Goal: Task Accomplishment & Management: Use online tool/utility

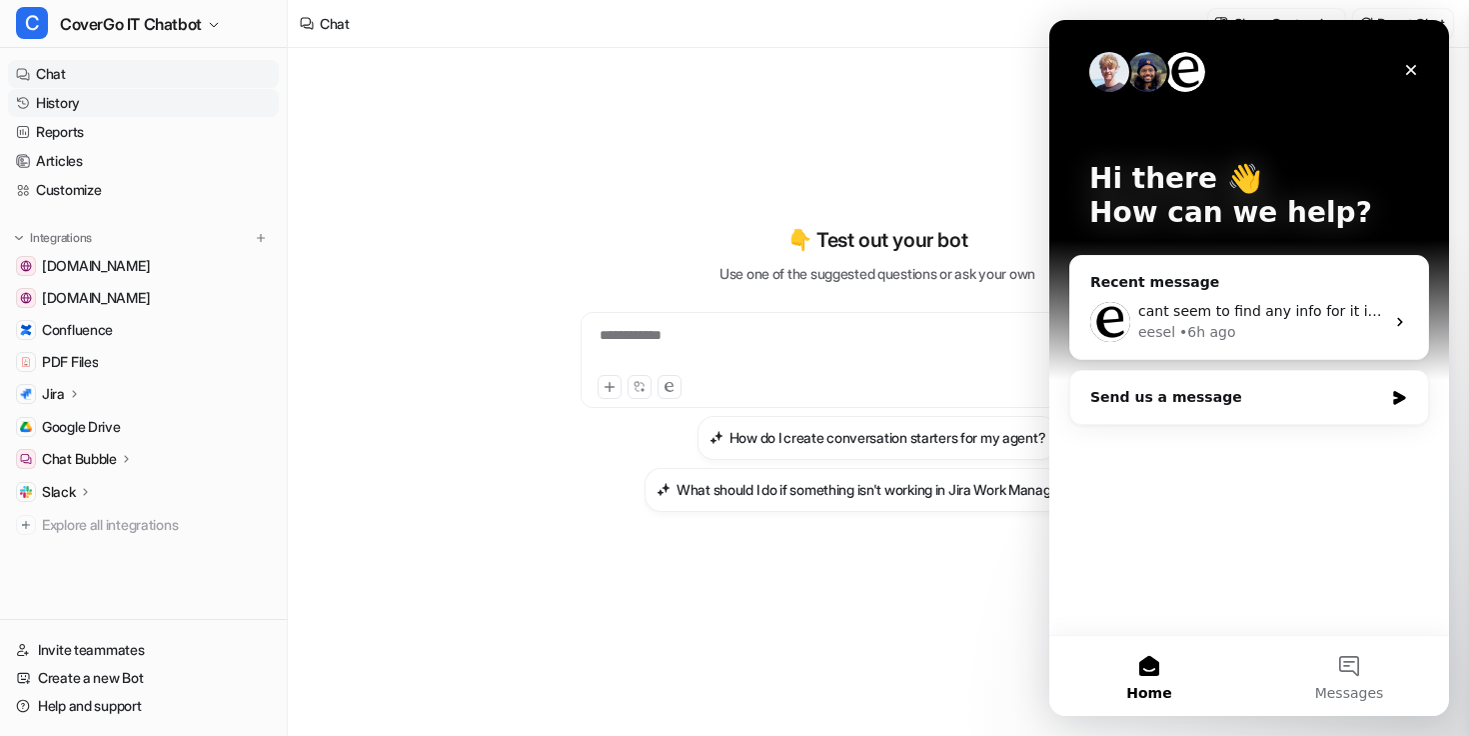
click at [120, 101] on link "History" at bounding box center [143, 103] width 271 height 28
click at [1415, 72] on icon "Close" at bounding box center [1411, 70] width 16 height 16
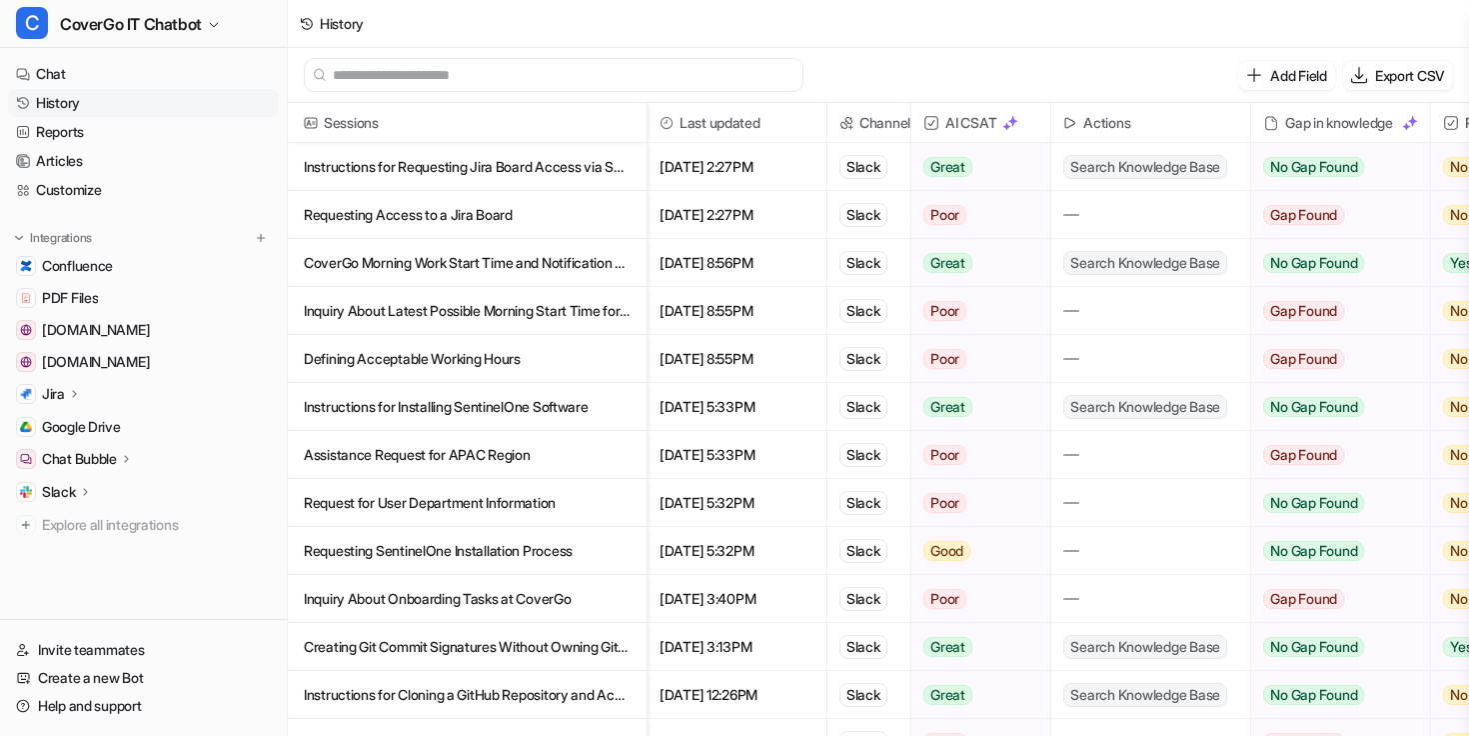
click at [527, 174] on p "Instructions for Requesting Jira Board Access via Security Service Desk" at bounding box center [467, 167] width 327 height 48
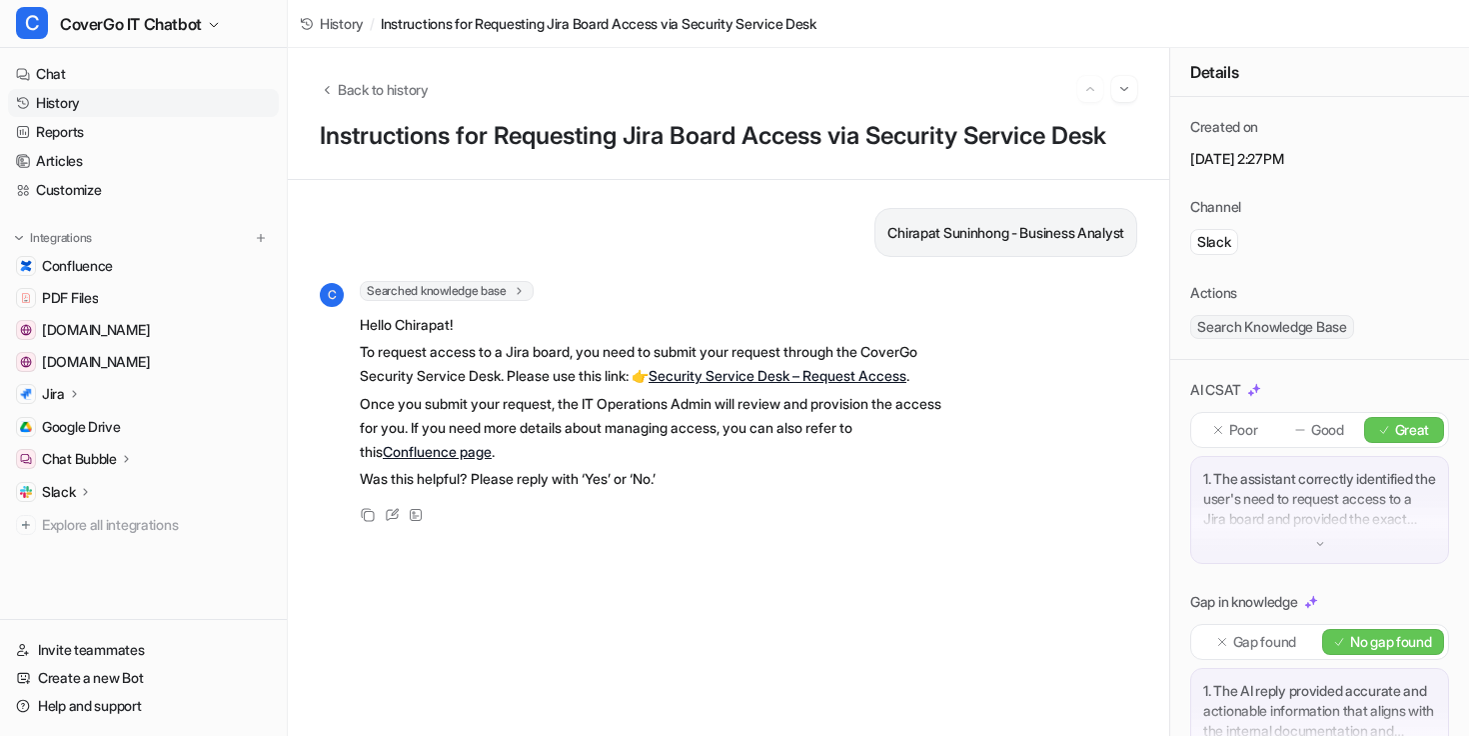
click at [136, 99] on link "History" at bounding box center [143, 103] width 271 height 28
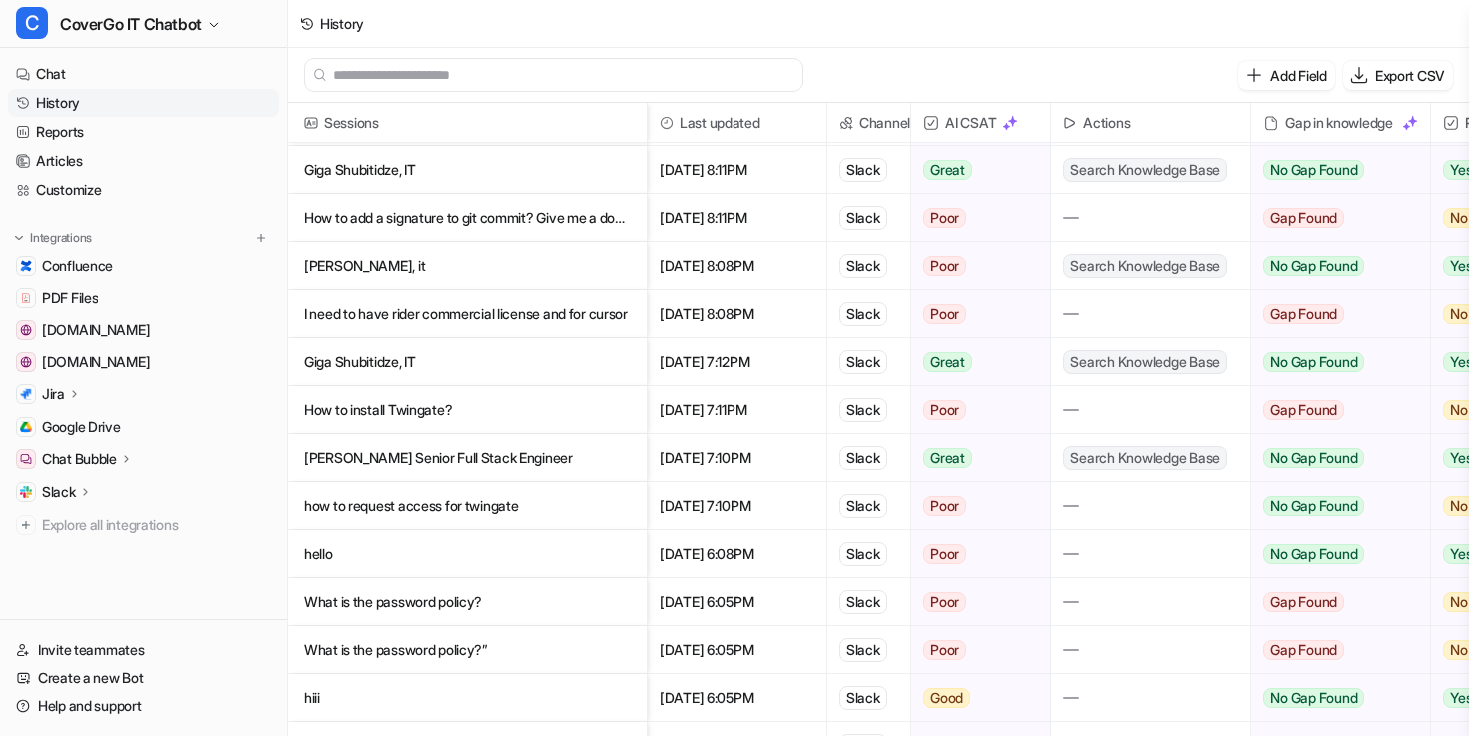
scroll to position [885, 0]
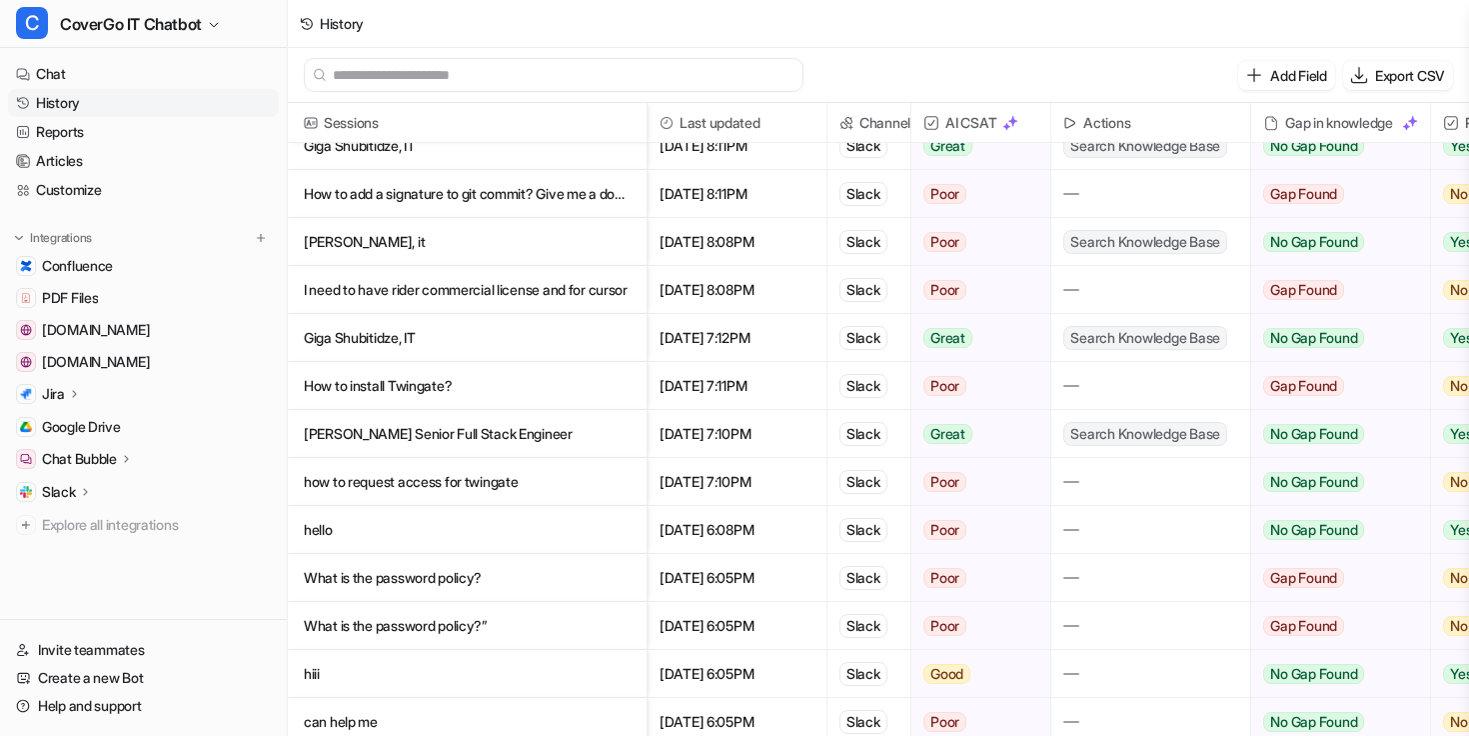
click at [497, 402] on p "How to install Twingate?" at bounding box center [467, 386] width 327 height 48
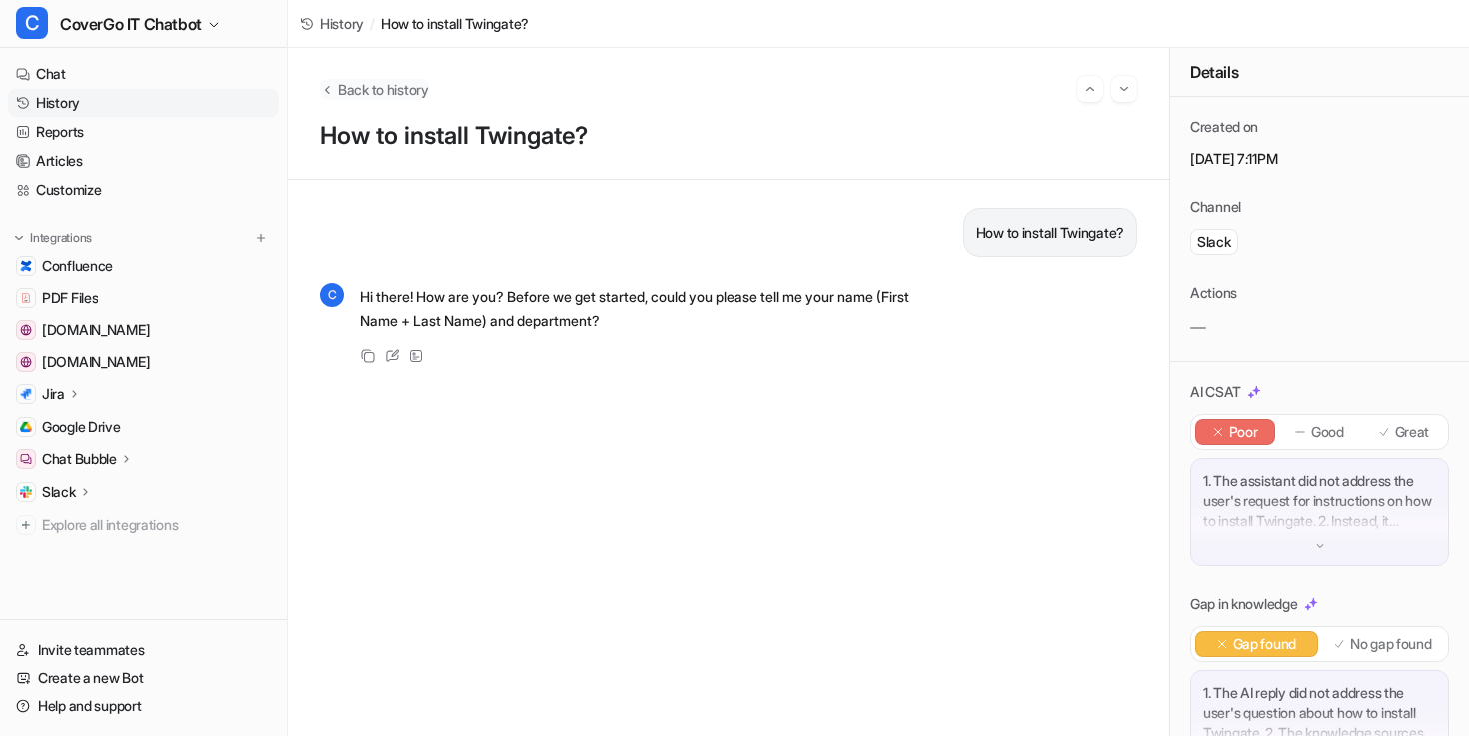
click at [326, 90] on icon "Back to history" at bounding box center [327, 90] width 5 height 8
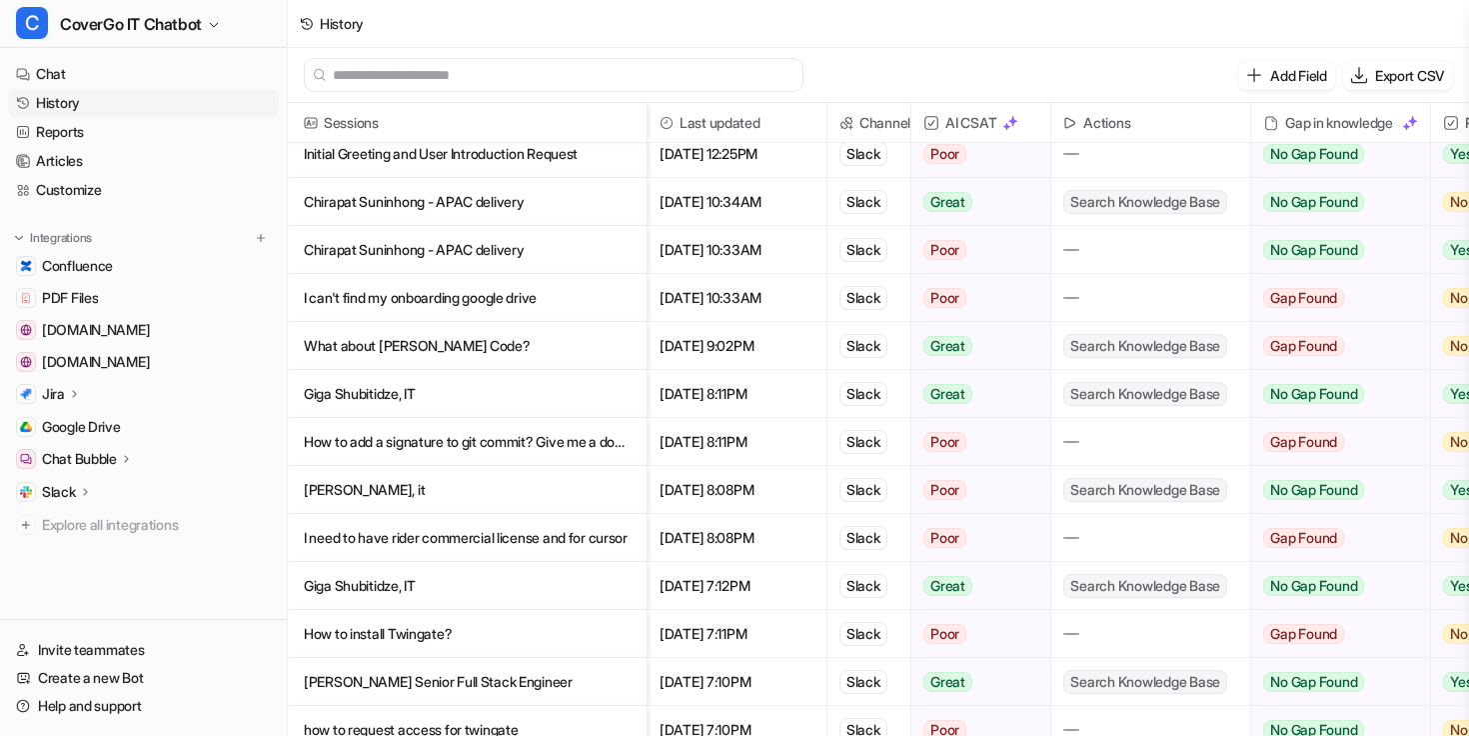
scroll to position [637, 0]
click at [495, 542] on p "I need to have rider commercial license and for cursor" at bounding box center [467, 538] width 327 height 48
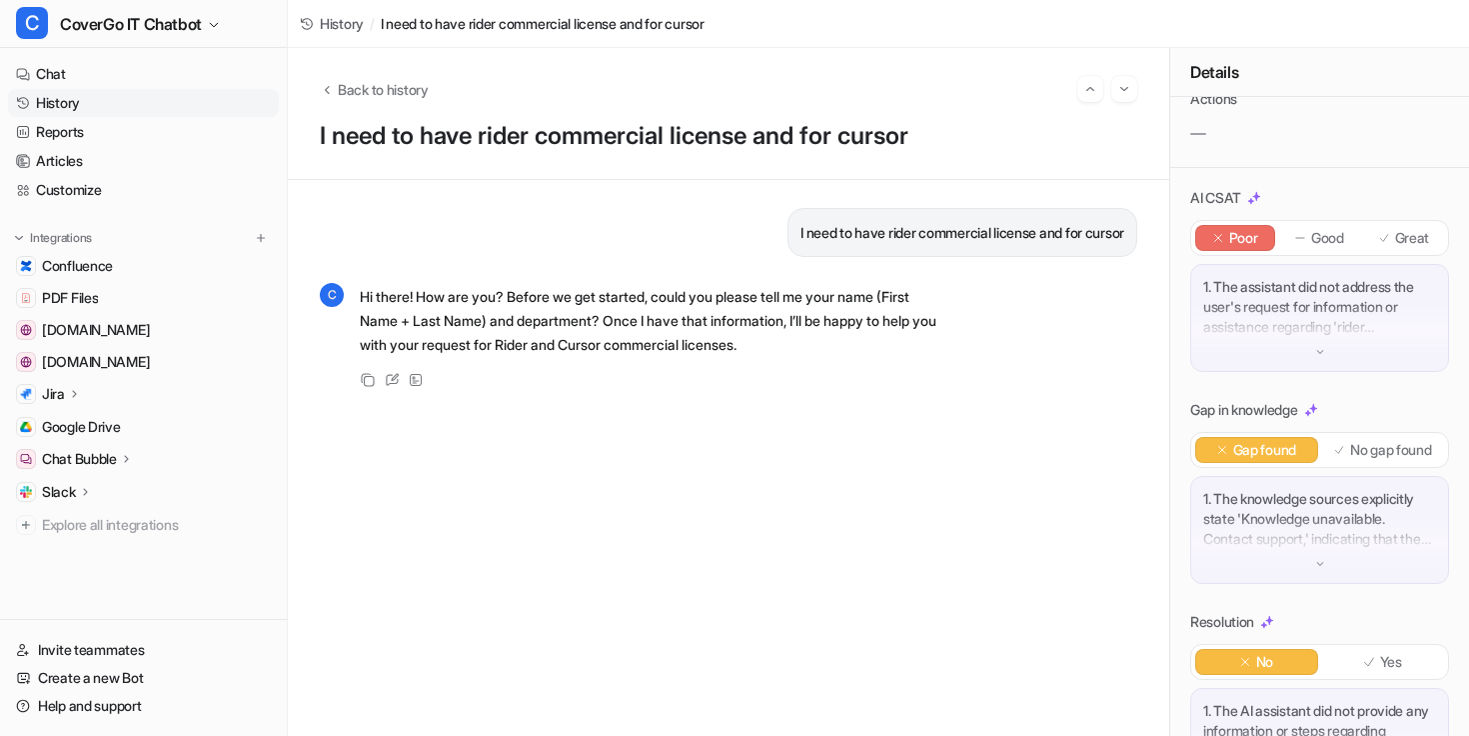
scroll to position [275, 0]
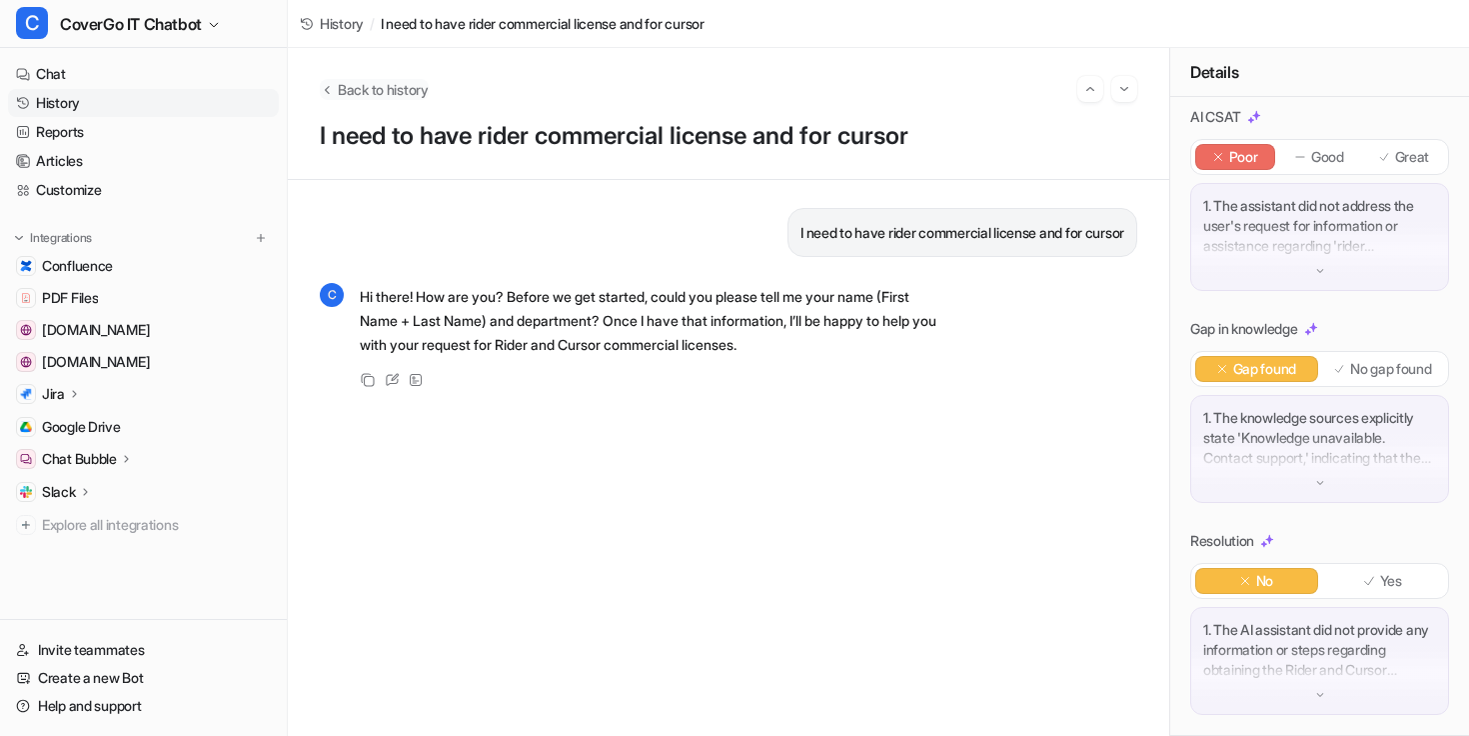
click at [334, 79] on button "Back to history" at bounding box center [374, 89] width 109 height 21
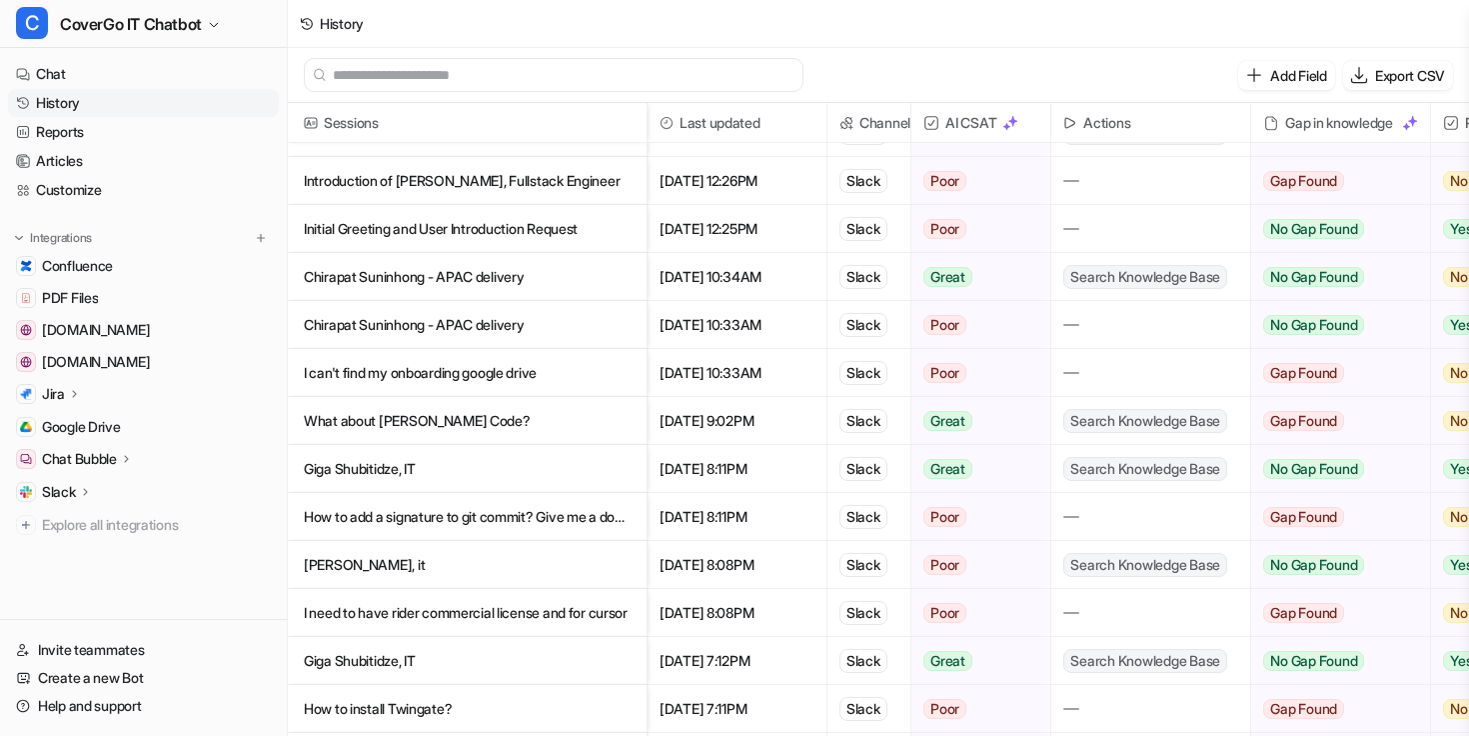
scroll to position [560, 0]
click at [499, 570] on p "[PERSON_NAME], it" at bounding box center [467, 567] width 327 height 48
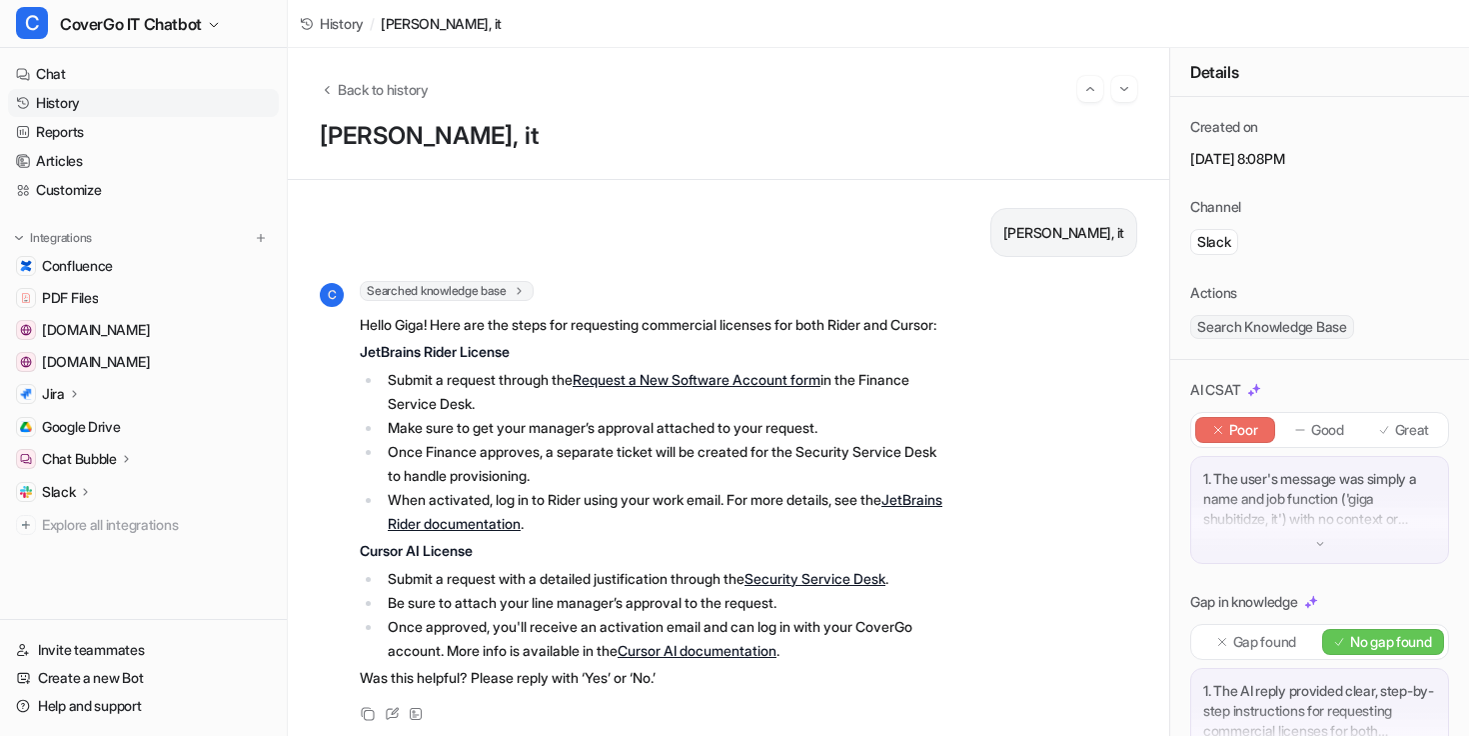
scroll to position [31, 0]
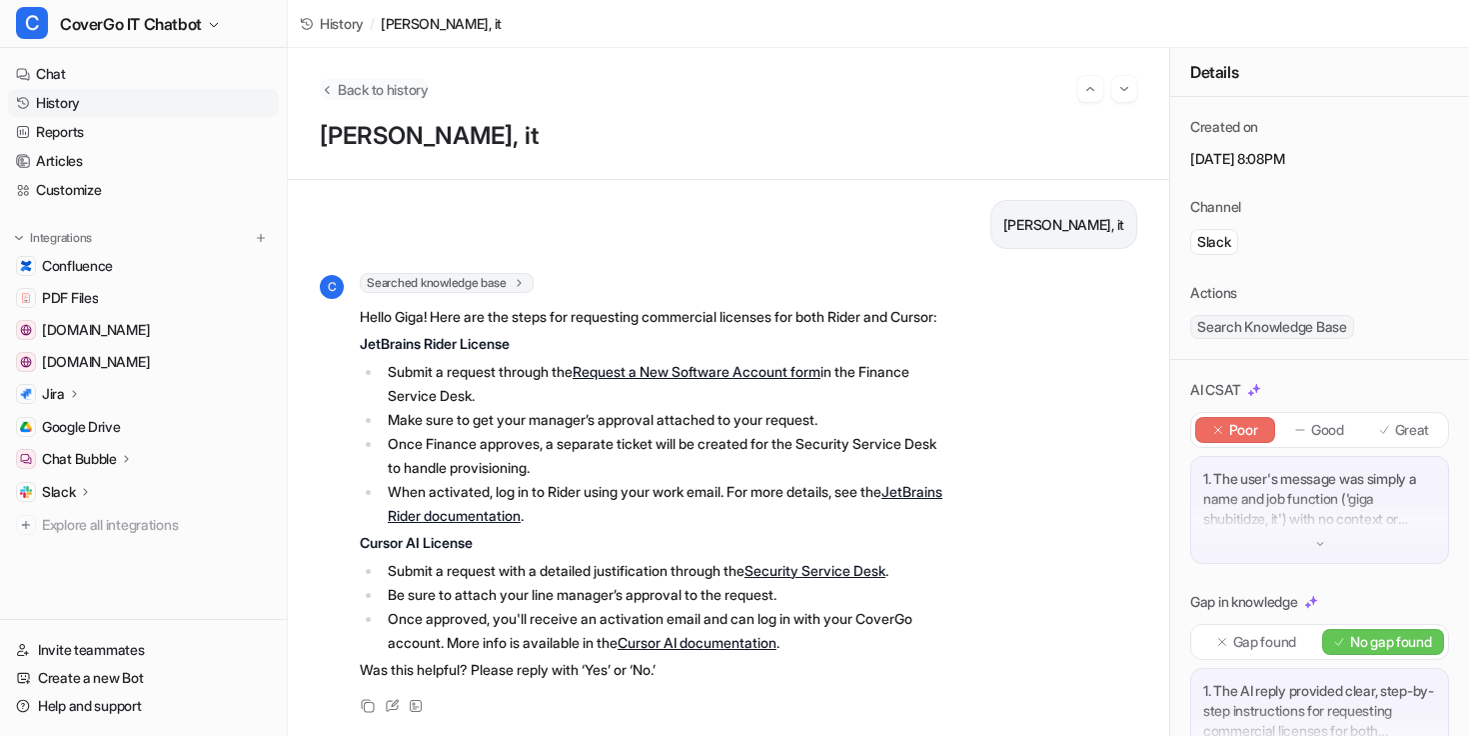
click at [335, 85] on button "Back to history" at bounding box center [374, 89] width 109 height 21
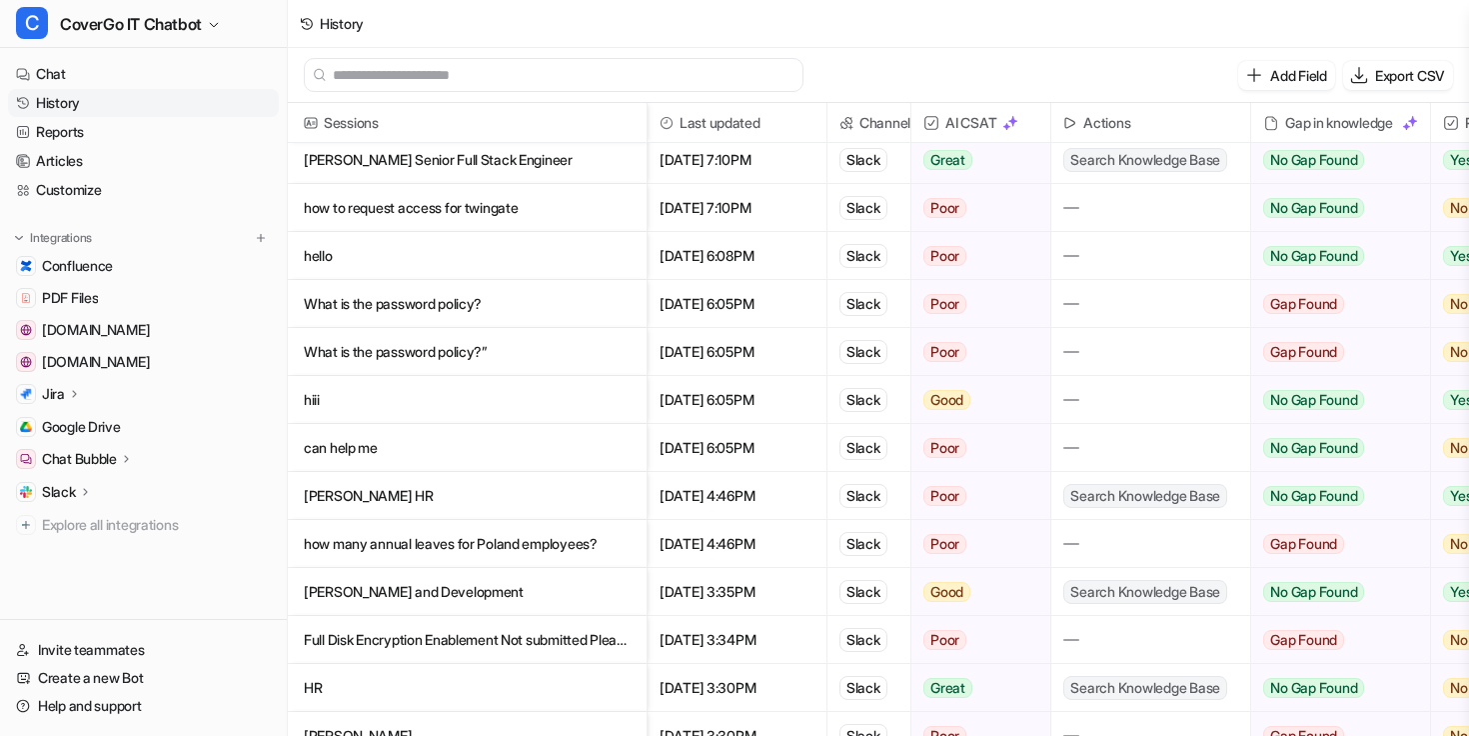
scroll to position [1210, 0]
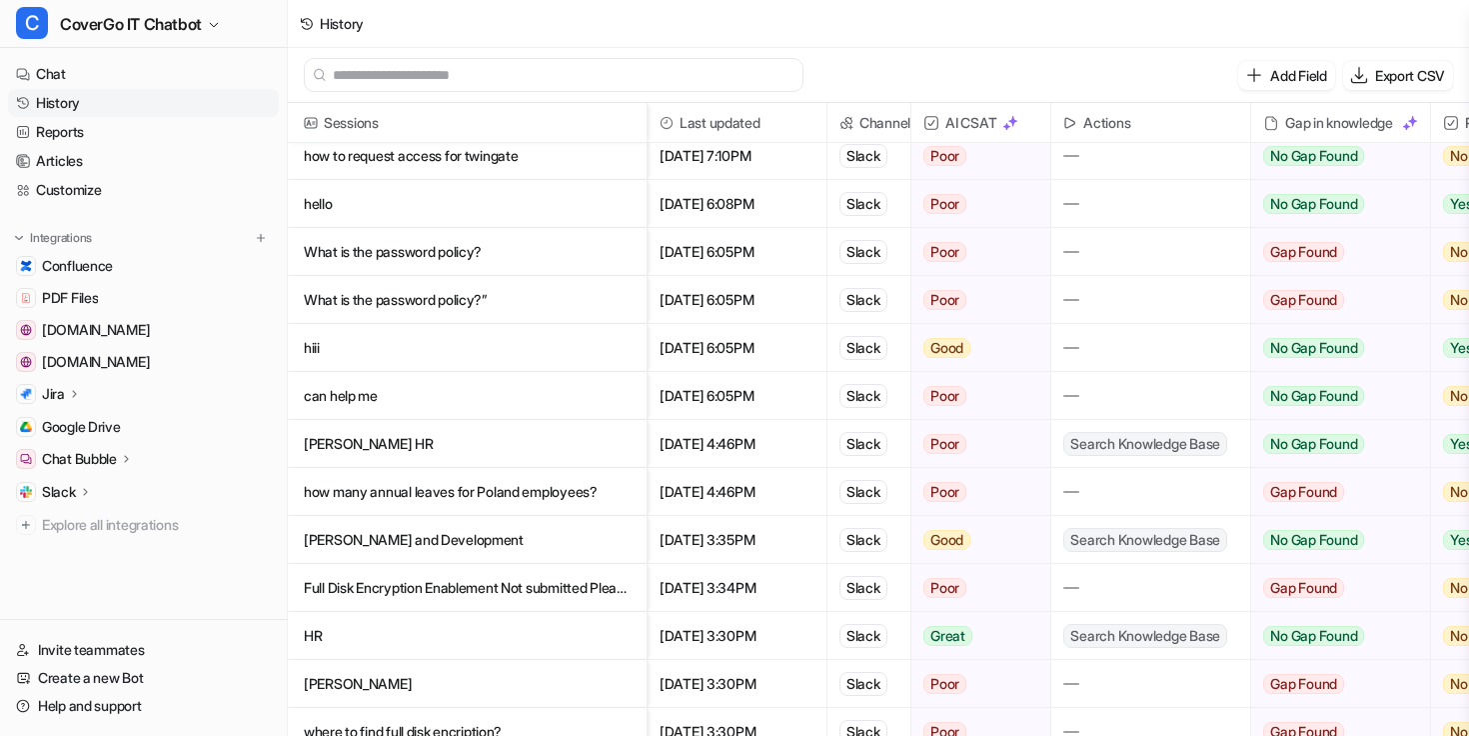
click at [491, 263] on p "What is the password policy?" at bounding box center [467, 252] width 327 height 48
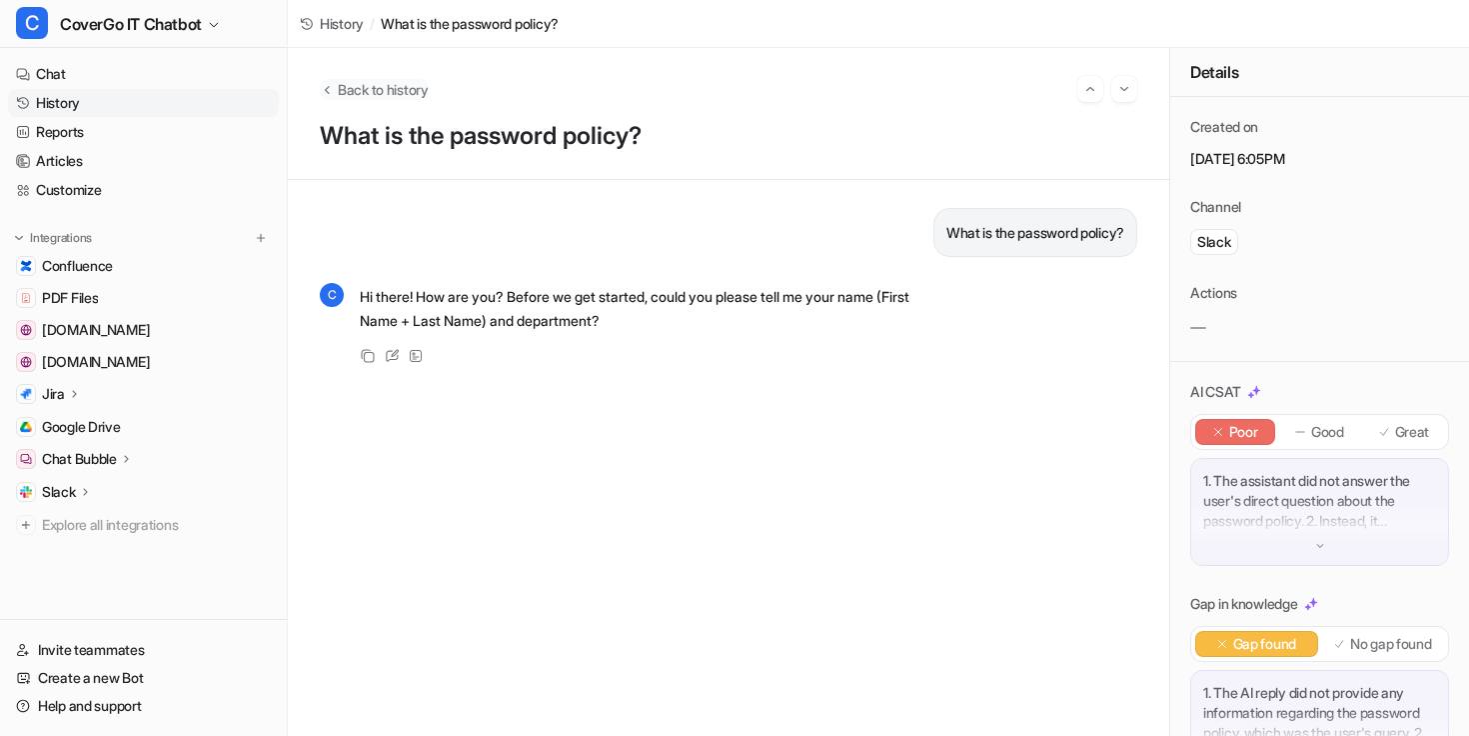
click at [333, 84] on icon "Back to history" at bounding box center [327, 89] width 14 height 15
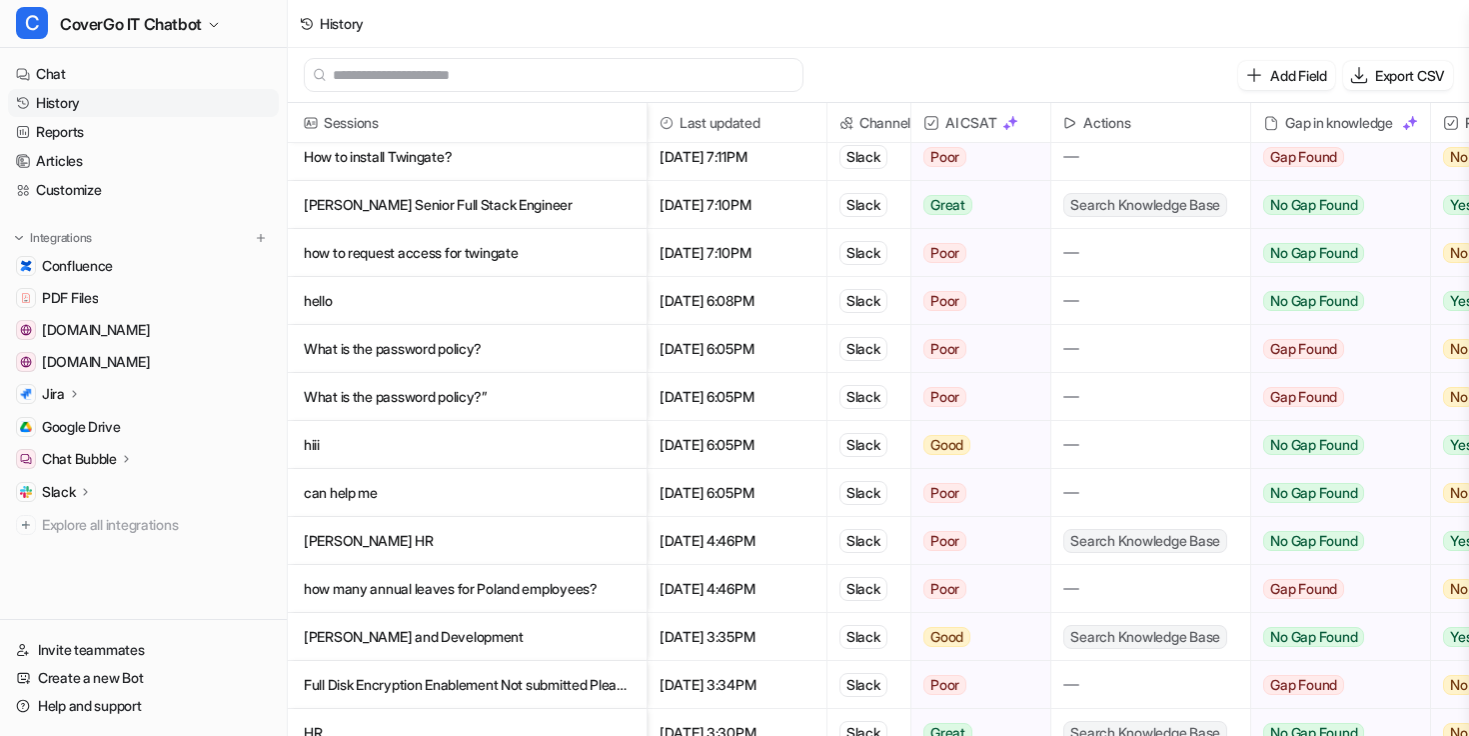
scroll to position [1191, 0]
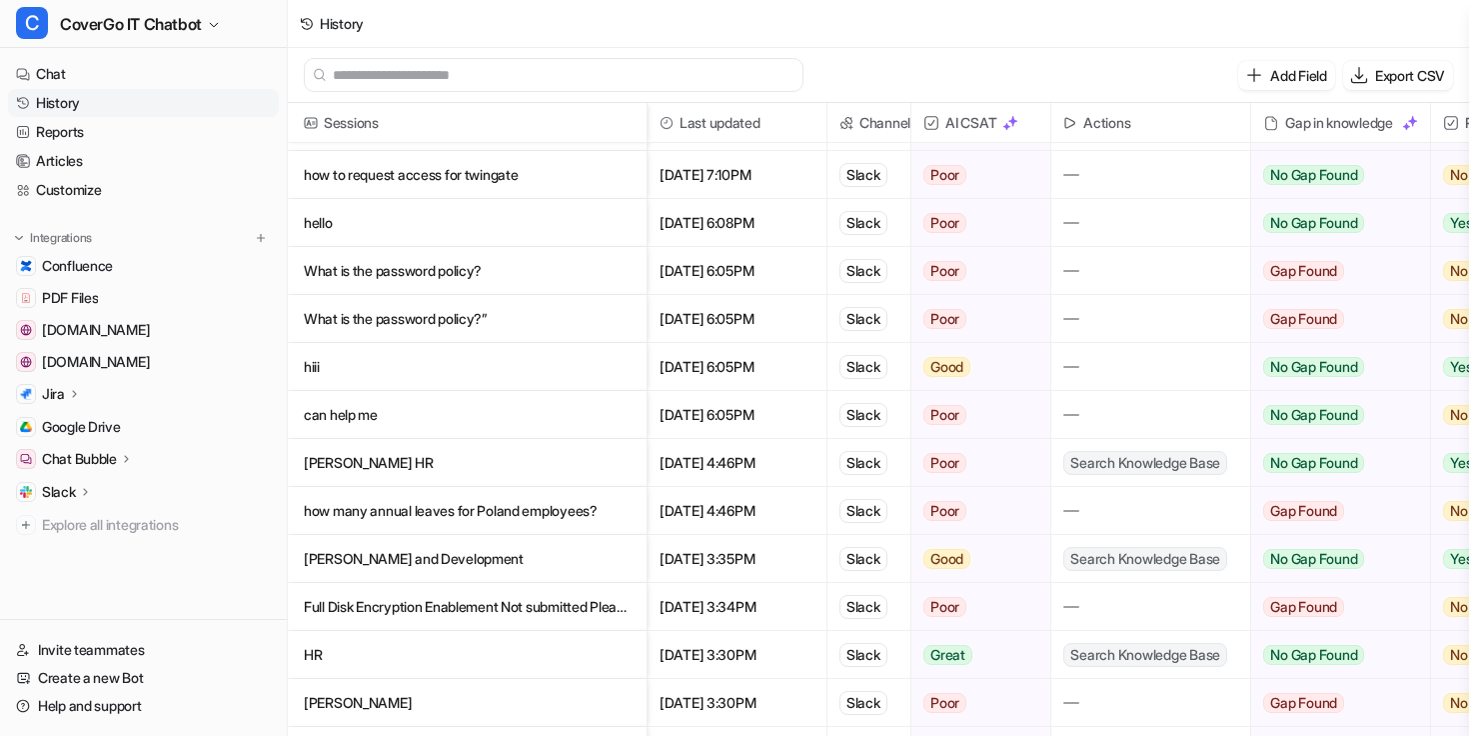
click at [448, 461] on p "[PERSON_NAME] HR" at bounding box center [467, 463] width 327 height 48
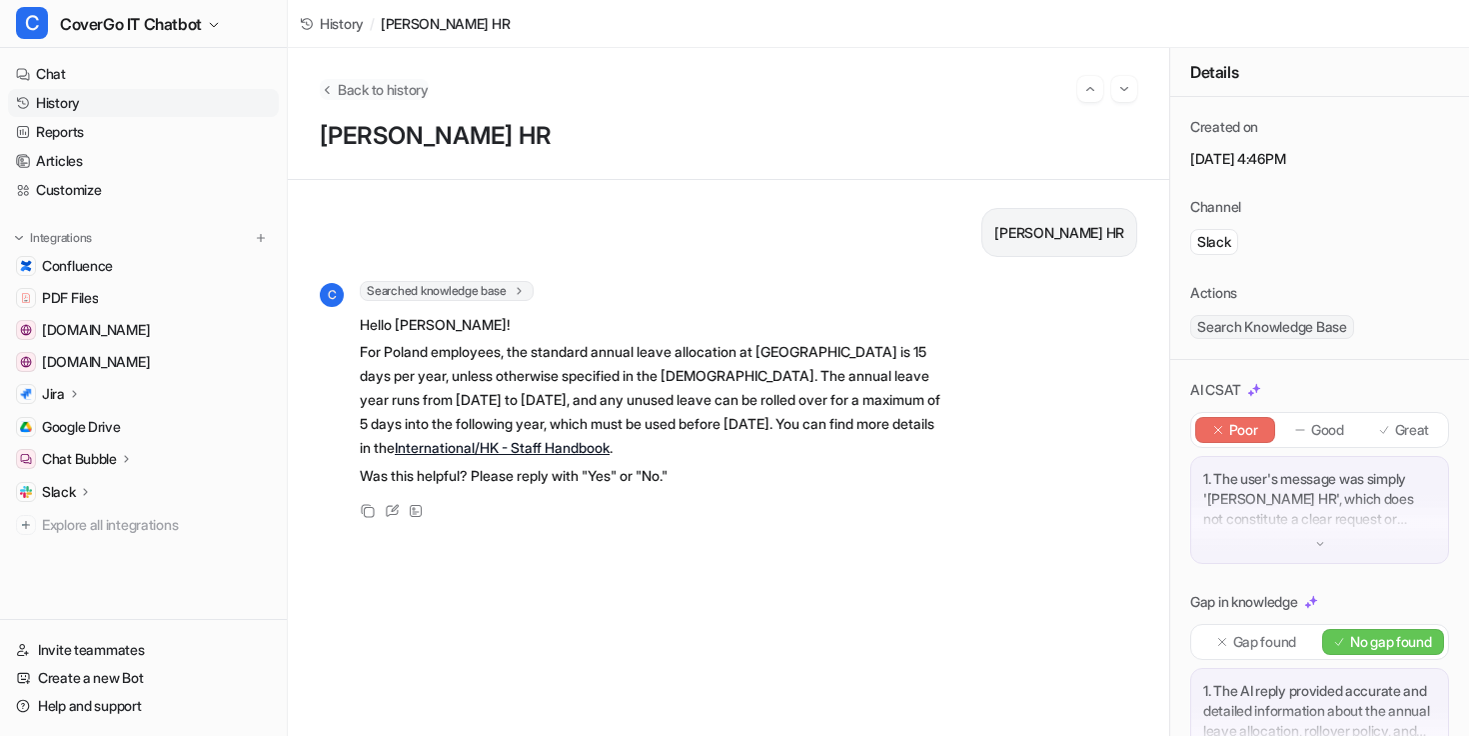
click at [329, 83] on icon "Back to history" at bounding box center [327, 89] width 14 height 15
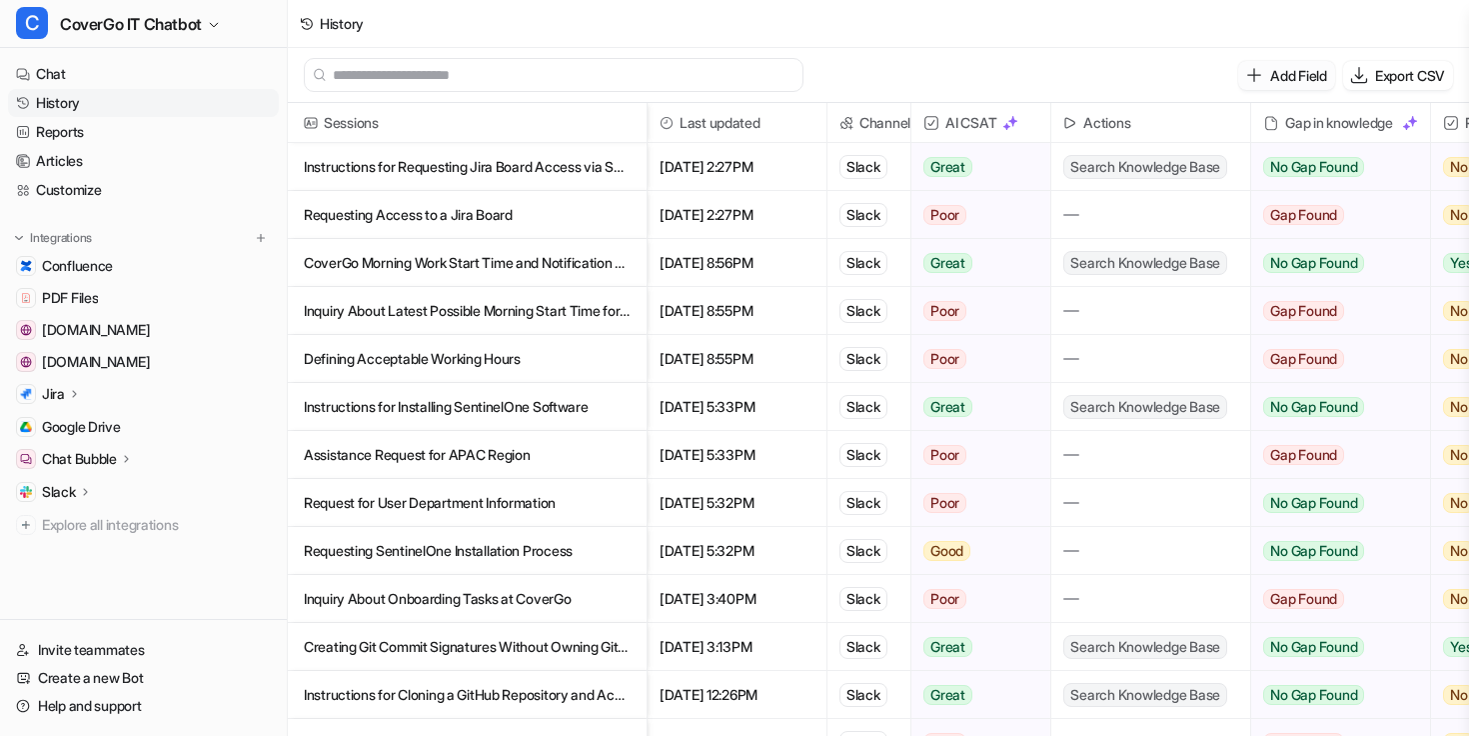
click at [1292, 76] on p "Add Field" at bounding box center [1298, 75] width 56 height 21
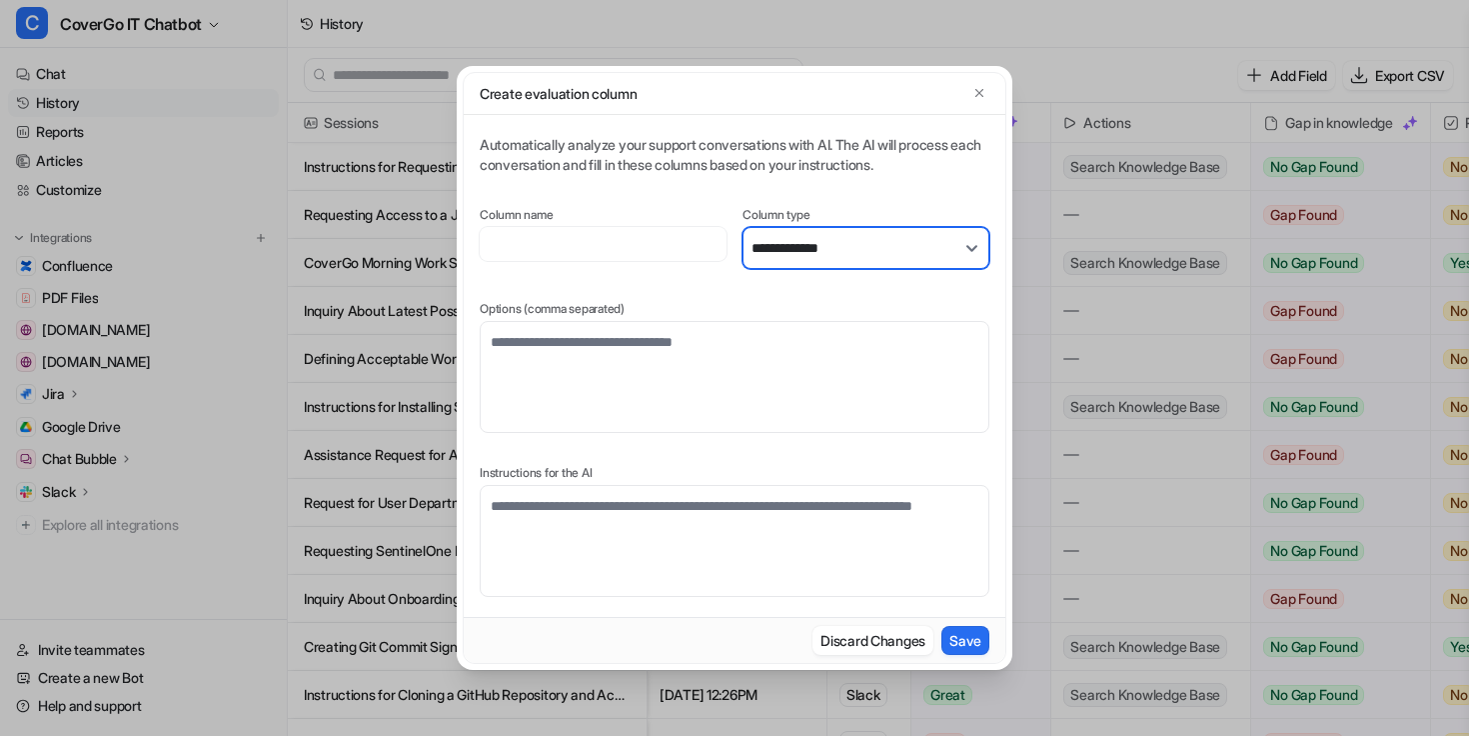
click at [817, 255] on select "**********" at bounding box center [866, 248] width 247 height 42
click at [898, 649] on button "Discard Changes" at bounding box center [873, 640] width 121 height 29
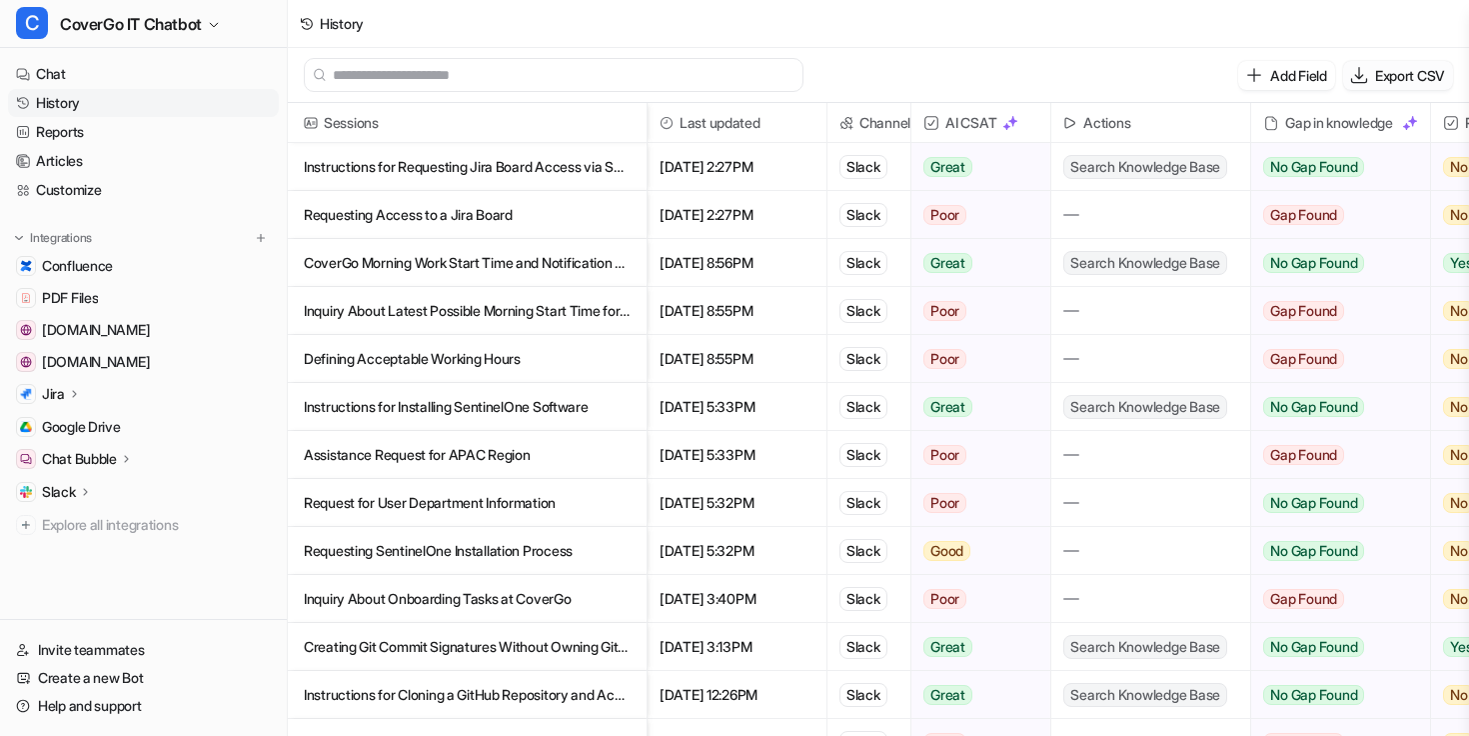
click at [1387, 77] on p "Export CSV" at bounding box center [1410, 75] width 70 height 21
select select "*"
select select "****"
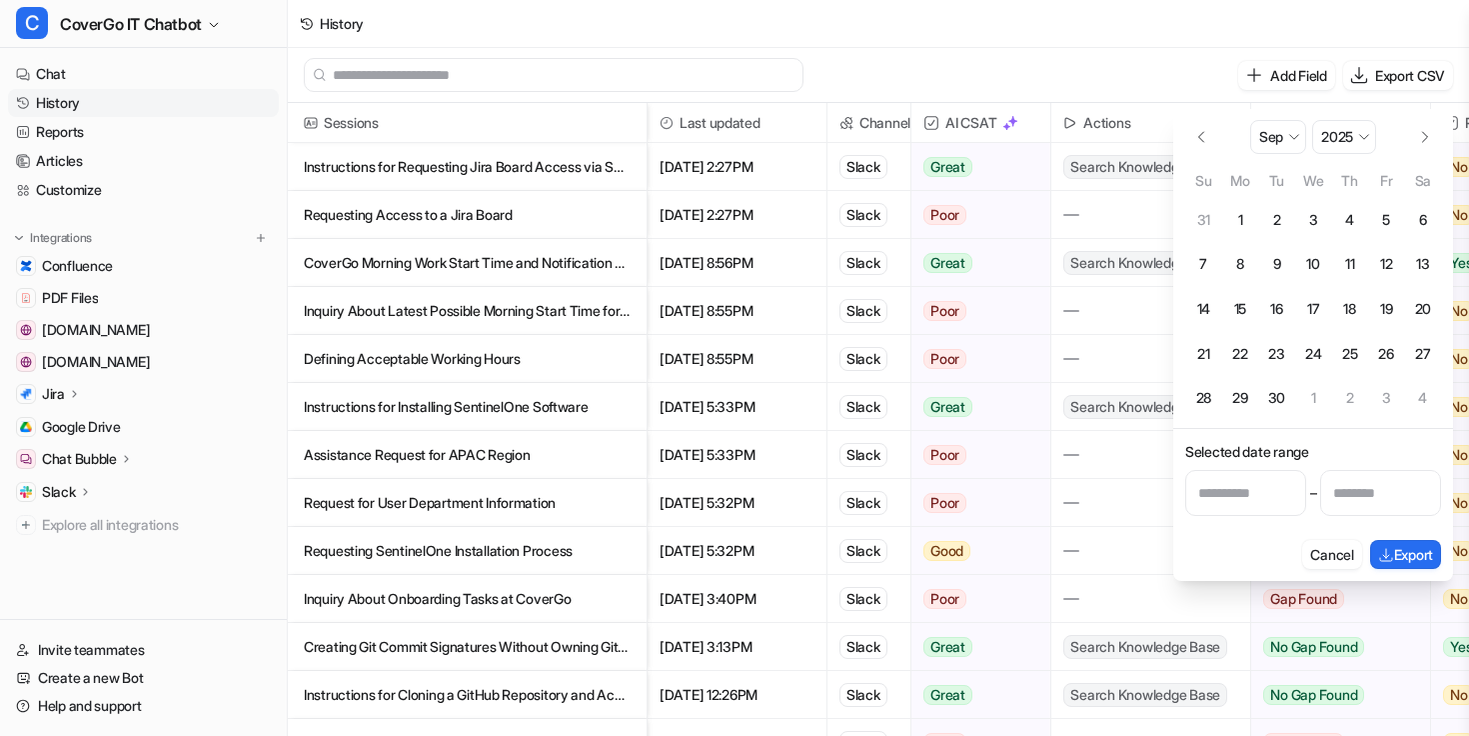
click at [1205, 264] on button "7" at bounding box center [1204, 264] width 37 height 37
type input "**********"
select select "*"
select select "****"
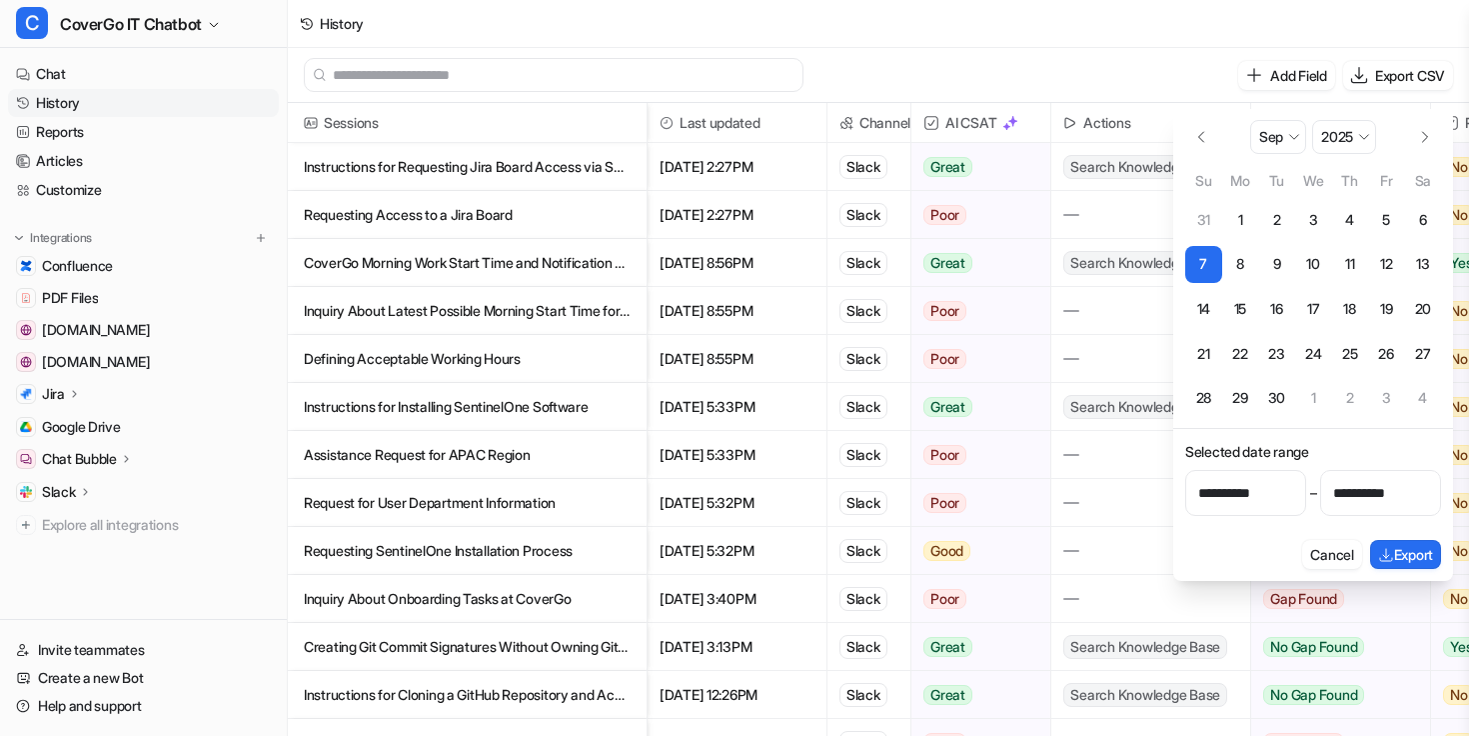
click at [1422, 264] on button "13" at bounding box center [1422, 264] width 37 height 37
type input "**********"
select select "*"
select select "****"
click at [1393, 548] on button "Export" at bounding box center [1405, 554] width 71 height 29
